Goal: Task Accomplishment & Management: Use online tool/utility

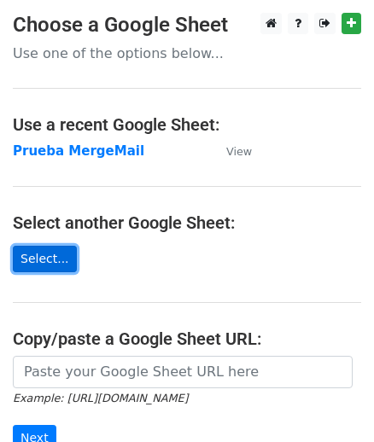
click at [49, 254] on link "Select..." at bounding box center [45, 259] width 64 height 26
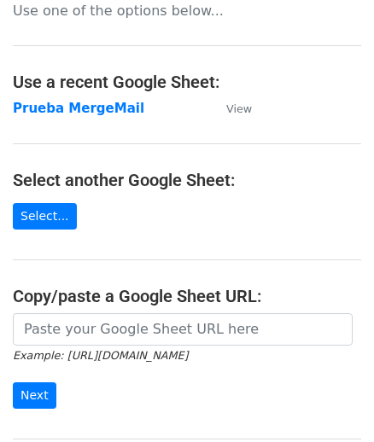
scroll to position [77, 0]
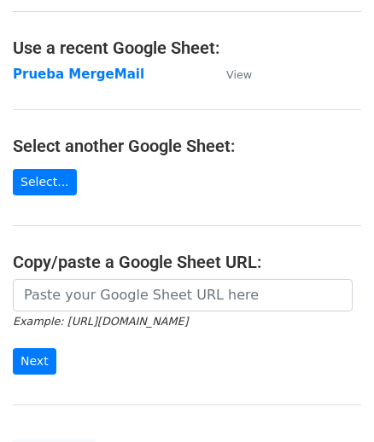
click at [49, 195] on main "Choose a Google Sheet Use one of the options below... Use a recent Google Sheet…" at bounding box center [187, 201] width 374 height 530
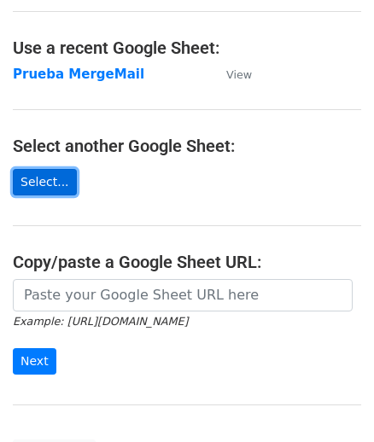
click at [51, 178] on link "Select..." at bounding box center [45, 182] width 64 height 26
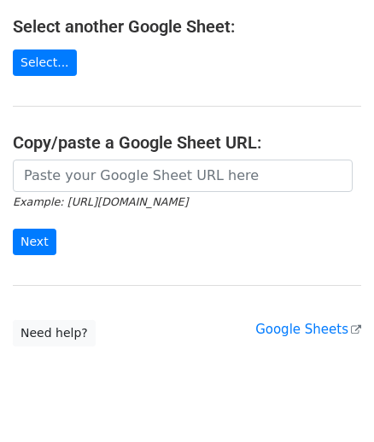
scroll to position [232, 0]
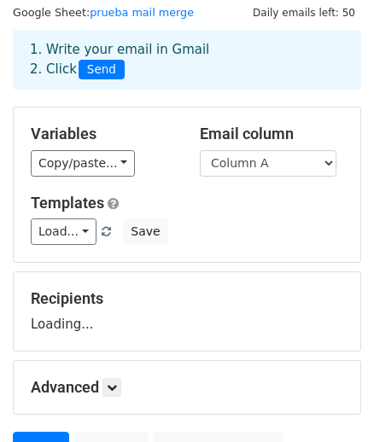
scroll to position [77, 0]
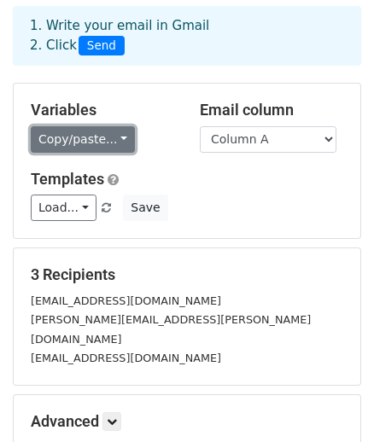
click at [101, 141] on link "Copy/paste..." at bounding box center [83, 139] width 104 height 26
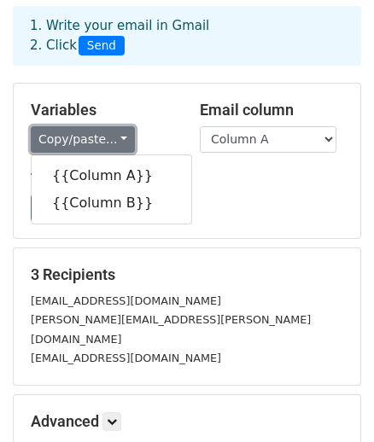
click at [101, 141] on link "Copy/paste..." at bounding box center [83, 139] width 104 height 26
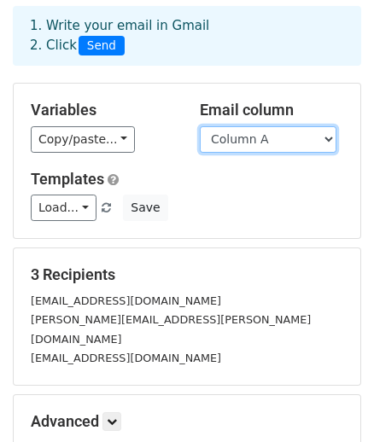
click at [274, 135] on select "Column A Column B" at bounding box center [268, 139] width 136 height 26
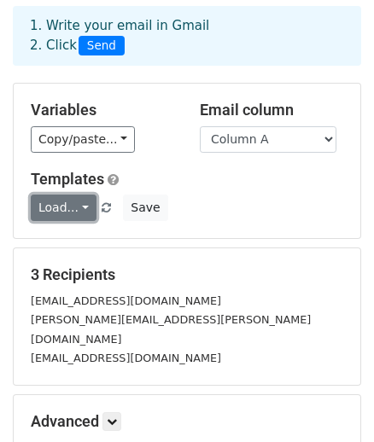
click at [67, 206] on link "Load..." at bounding box center [64, 207] width 66 height 26
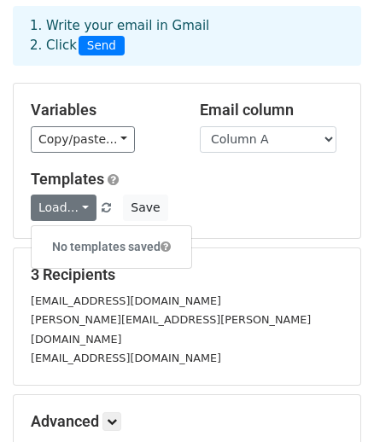
click at [282, 185] on h5 "Templates" at bounding box center [187, 179] width 312 height 19
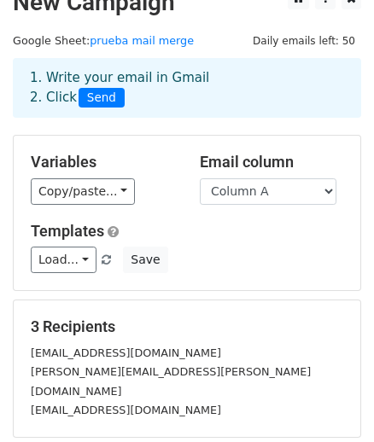
scroll to position [0, 0]
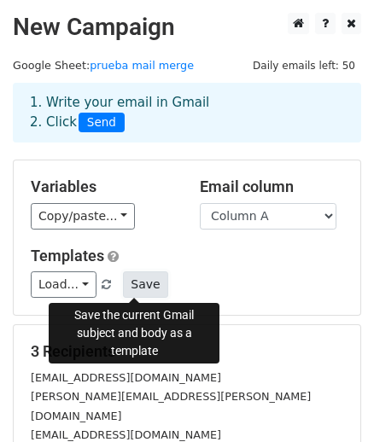
click at [129, 287] on button "Save" at bounding box center [145, 284] width 44 height 26
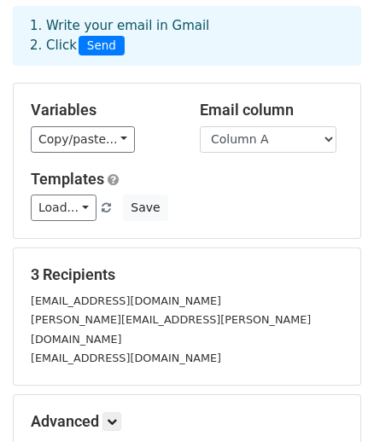
scroll to position [154, 0]
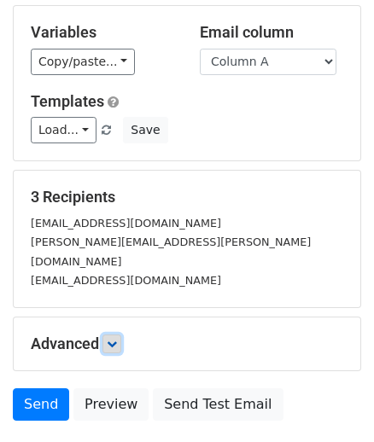
click at [117, 339] on icon at bounding box center [112, 344] width 10 height 10
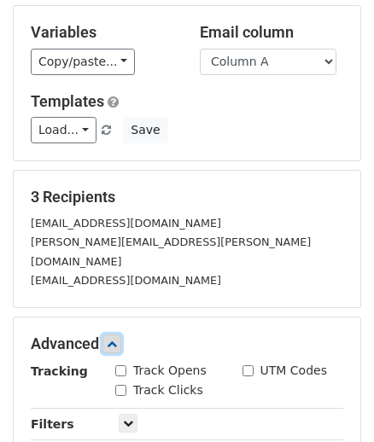
click at [117, 339] on icon at bounding box center [112, 344] width 10 height 10
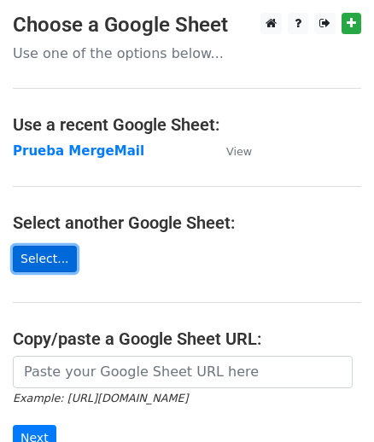
click at [37, 260] on link "Select..." at bounding box center [45, 259] width 64 height 26
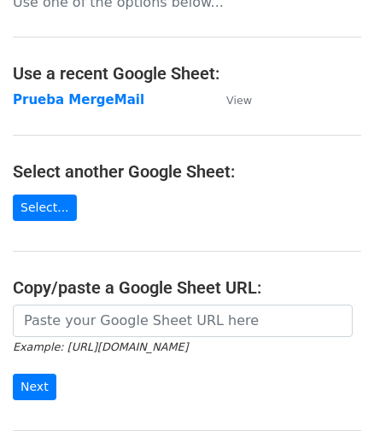
scroll to position [77, 0]
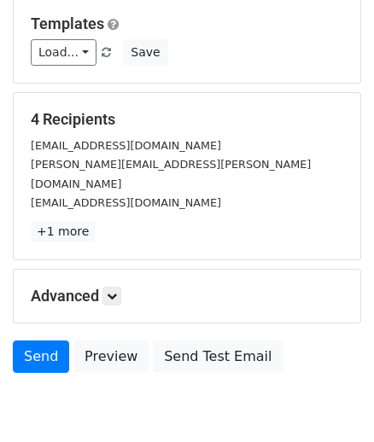
scroll to position [77, 0]
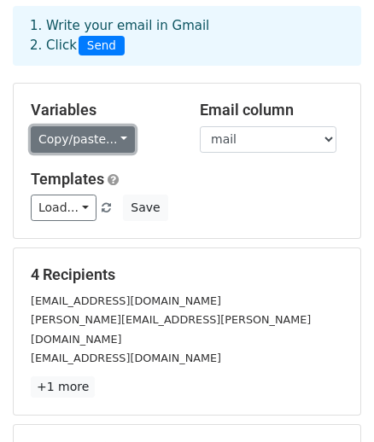
click at [98, 142] on link "Copy/paste..." at bounding box center [83, 139] width 104 height 26
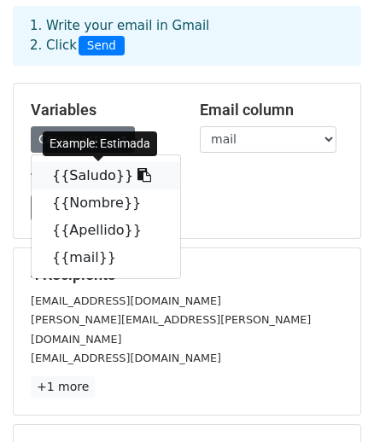
click at [101, 178] on link "{{Saludo}}" at bounding box center [106, 175] width 148 height 27
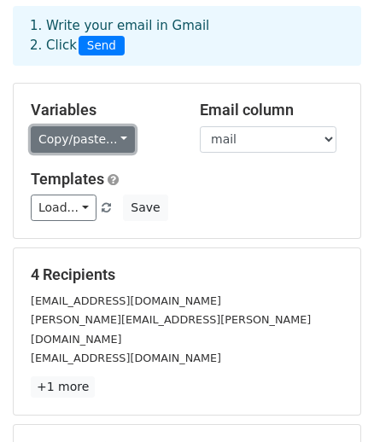
click at [90, 137] on link "Copy/paste..." at bounding box center [83, 139] width 104 height 26
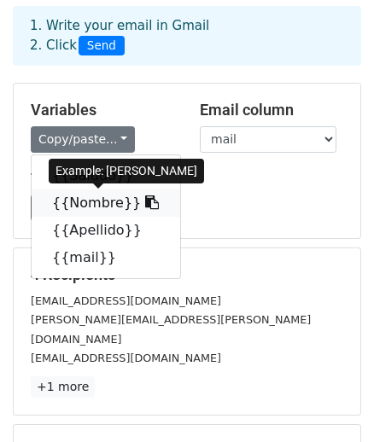
click at [68, 206] on link "{{Nombre}}" at bounding box center [106, 202] width 148 height 27
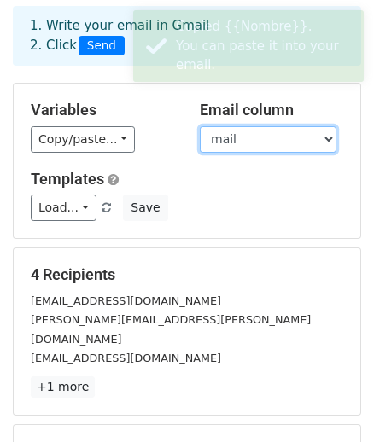
click at [275, 147] on select "Saludo Nombre Apellido mail" at bounding box center [268, 139] width 136 height 26
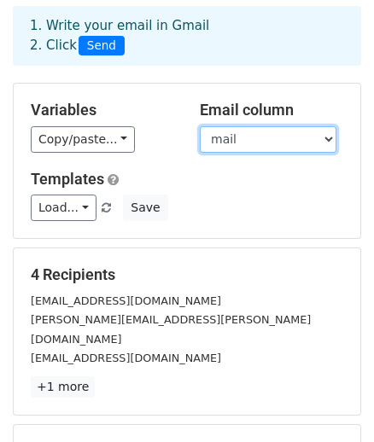
click at [275, 147] on select "Saludo Nombre Apellido mail" at bounding box center [268, 139] width 136 height 26
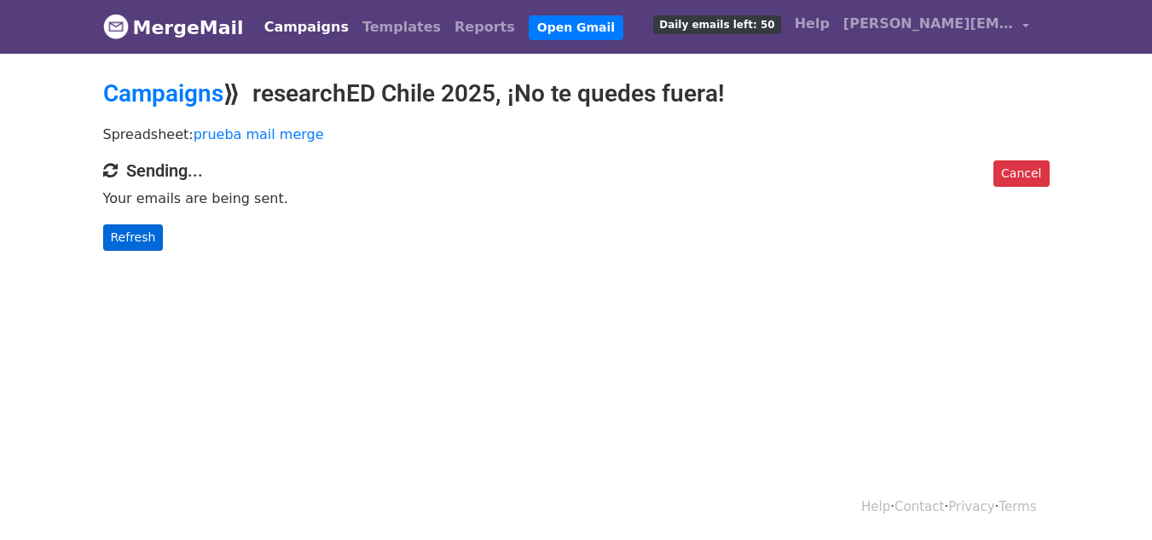
click at [139, 256] on body "MergeMail Campaigns Templates Reports Open Gmail Daily emails left: 50 Help bea…" at bounding box center [576, 159] width 1152 height 319
click at [141, 248] on link "Refresh" at bounding box center [133, 237] width 61 height 26
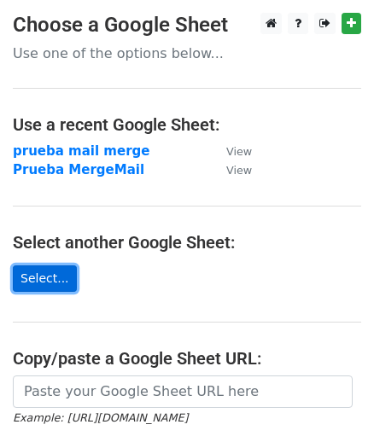
click at [29, 284] on link "Select..." at bounding box center [45, 278] width 64 height 26
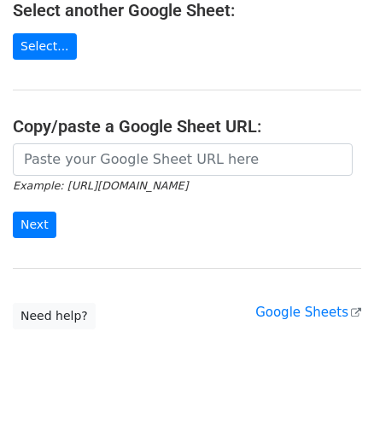
scroll to position [213, 0]
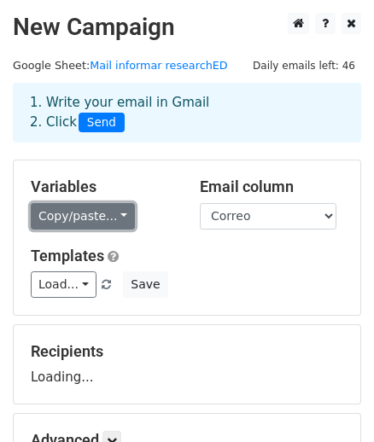
click at [100, 206] on link "Copy/paste..." at bounding box center [83, 216] width 104 height 26
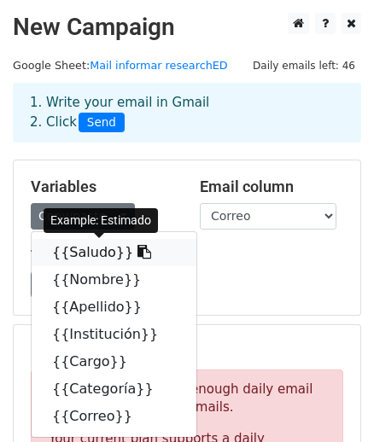
click at [88, 258] on link "{{Saludo}}" at bounding box center [114, 252] width 165 height 27
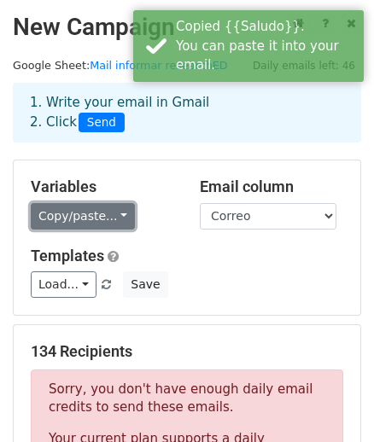
click at [87, 216] on link "Copy/paste..." at bounding box center [83, 216] width 104 height 26
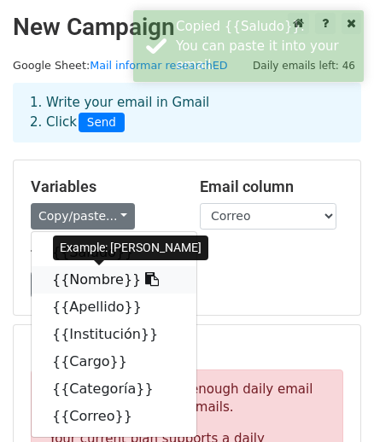
click at [89, 273] on link "{{Nombre}}" at bounding box center [114, 279] width 165 height 27
